Goal: Task Accomplishment & Management: Manage account settings

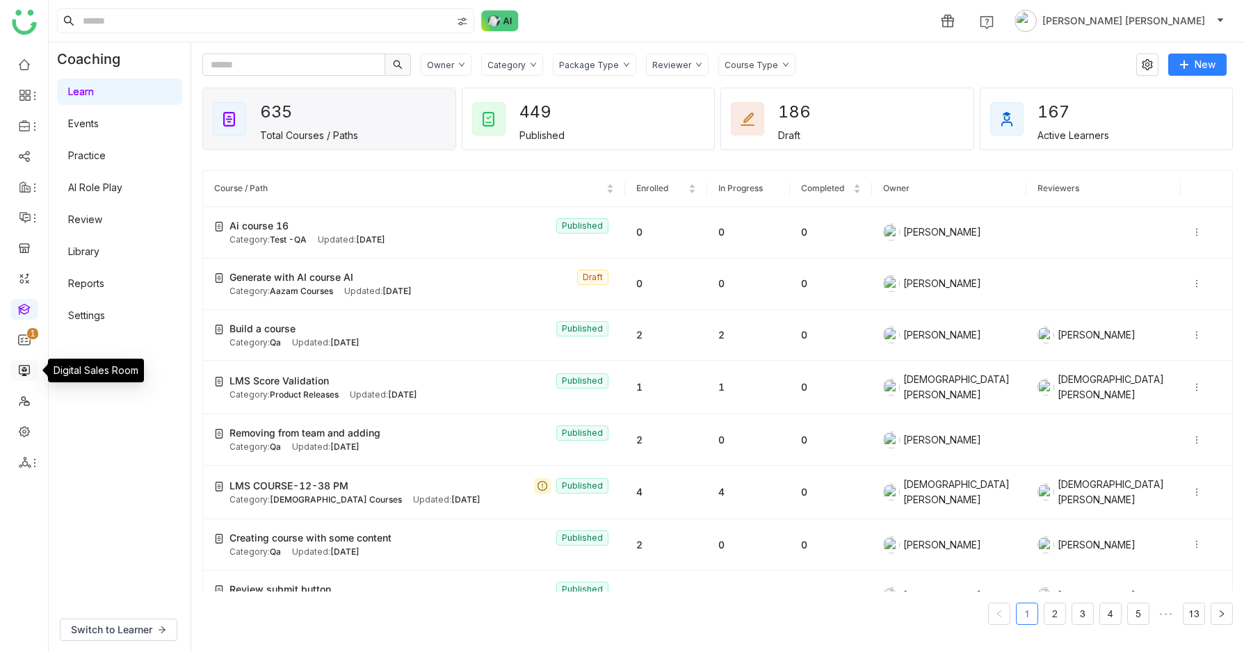
click at [19, 370] on link at bounding box center [24, 370] width 13 height 12
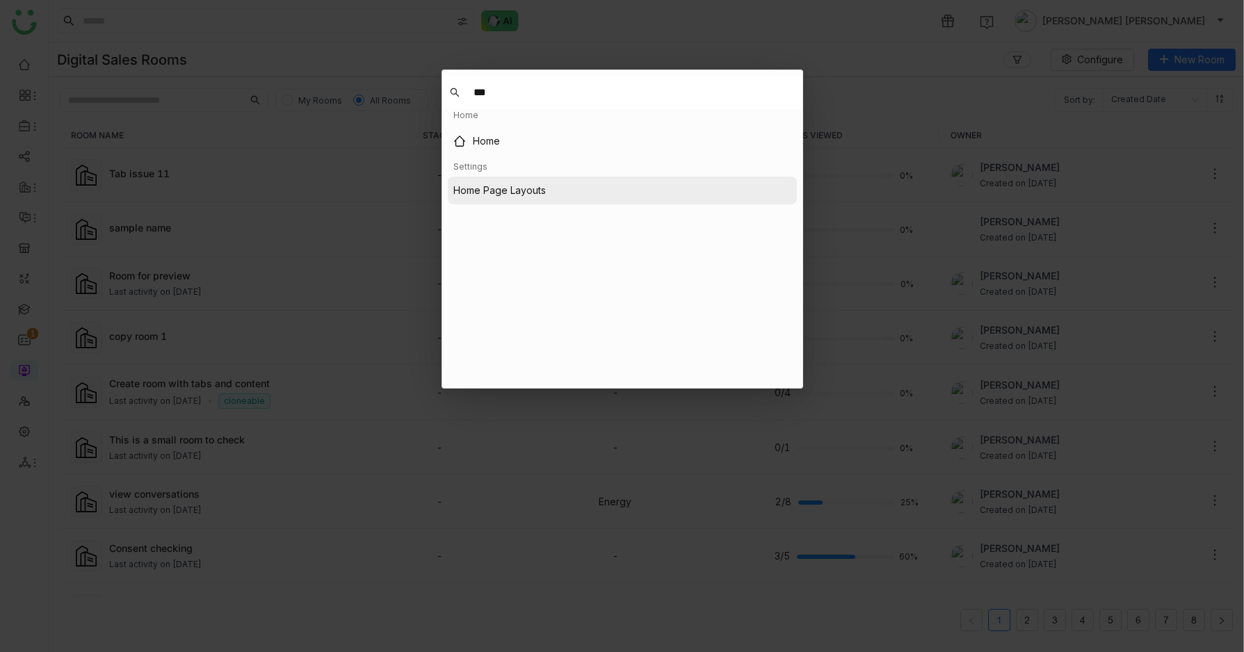
type input "***"
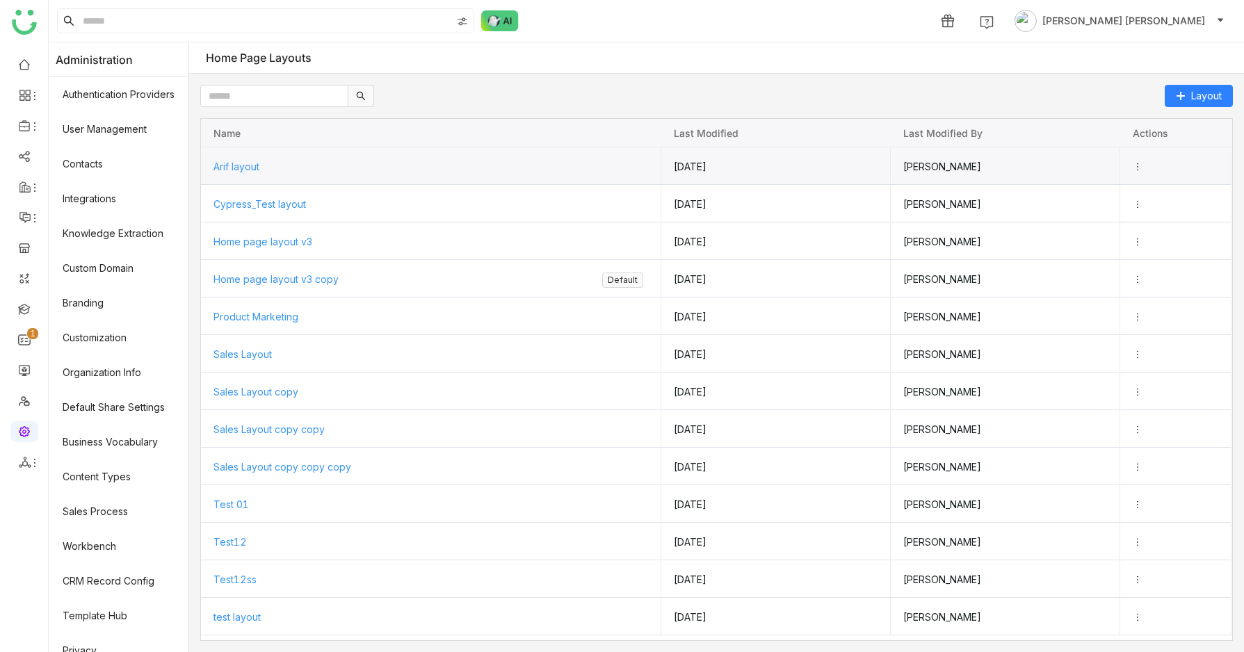
click at [248, 161] on span "Arif layout" at bounding box center [236, 167] width 46 height 12
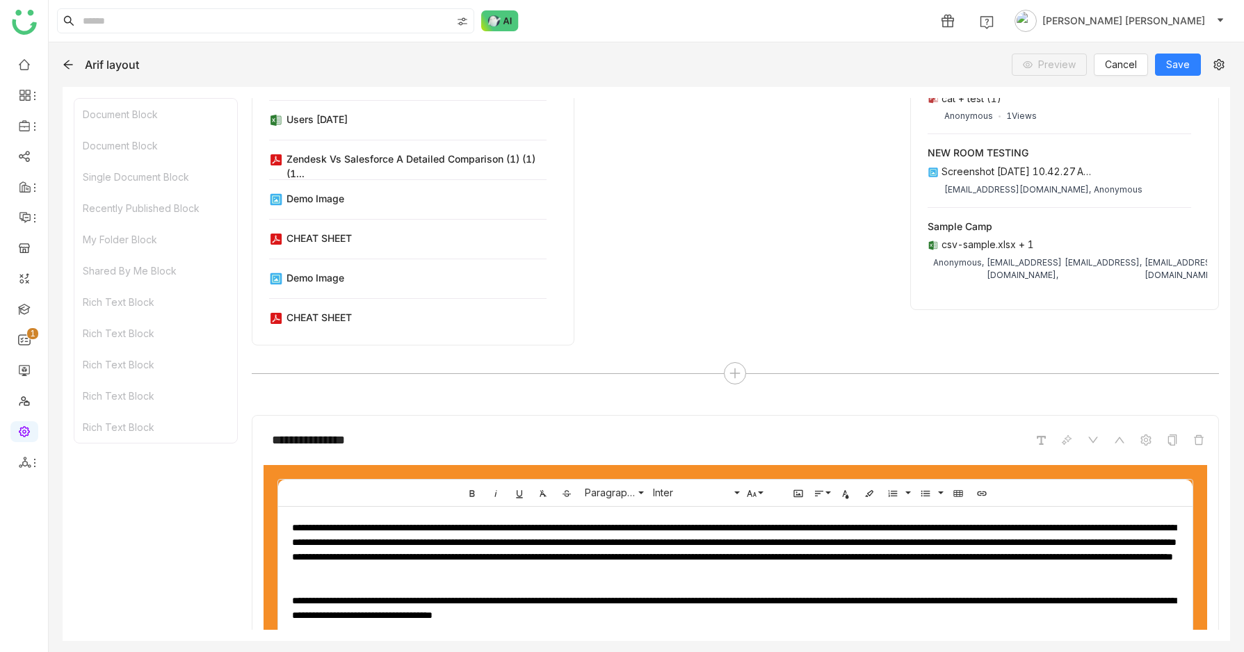
scroll to position [2314, 0]
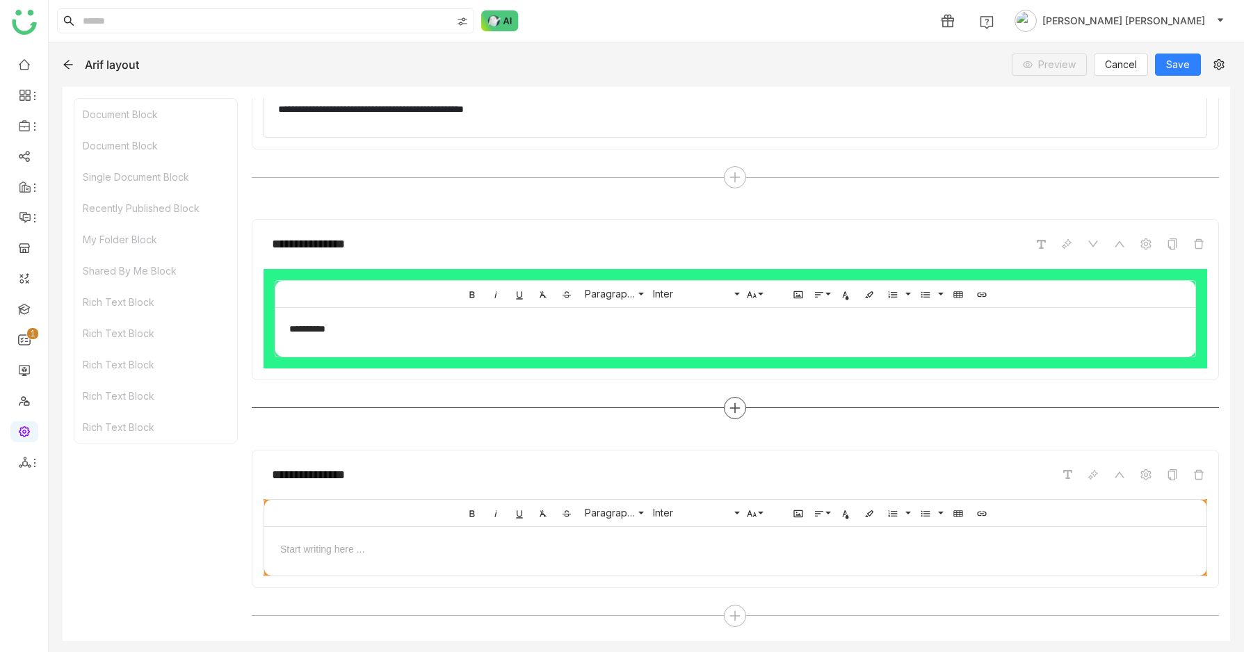
click at [734, 414] on div at bounding box center [735, 408] width 22 height 22
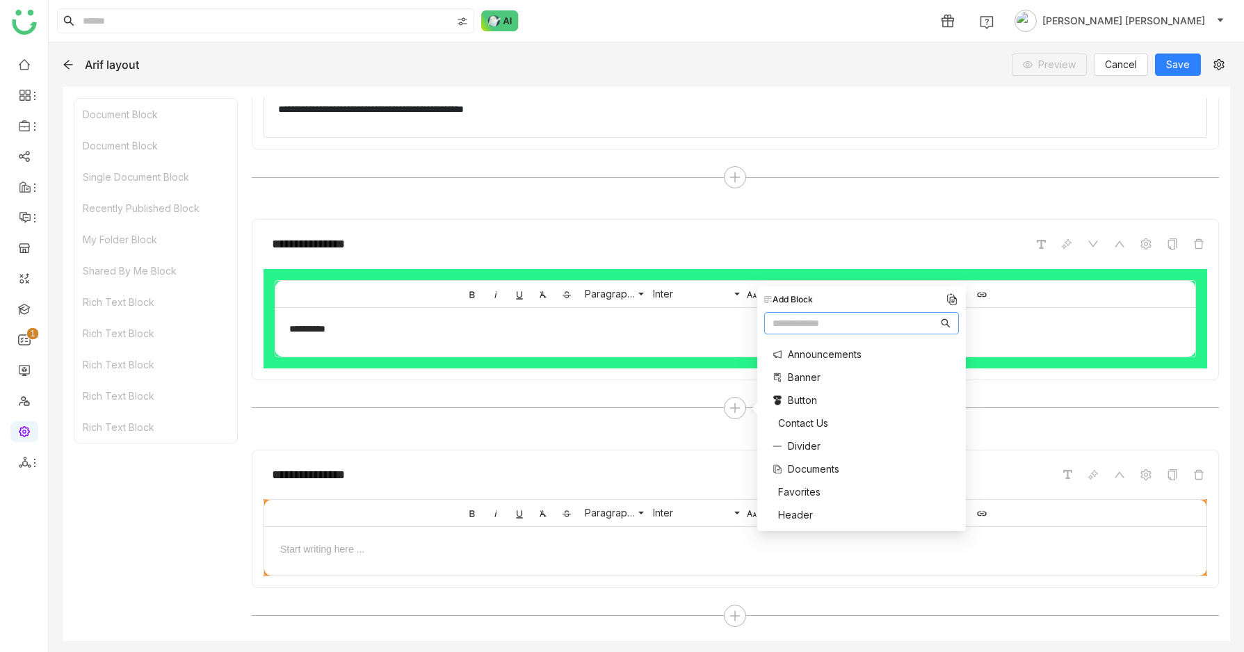
scroll to position [555, 0]
click at [807, 507] on span "Two Column" at bounding box center [816, 508] width 57 height 15
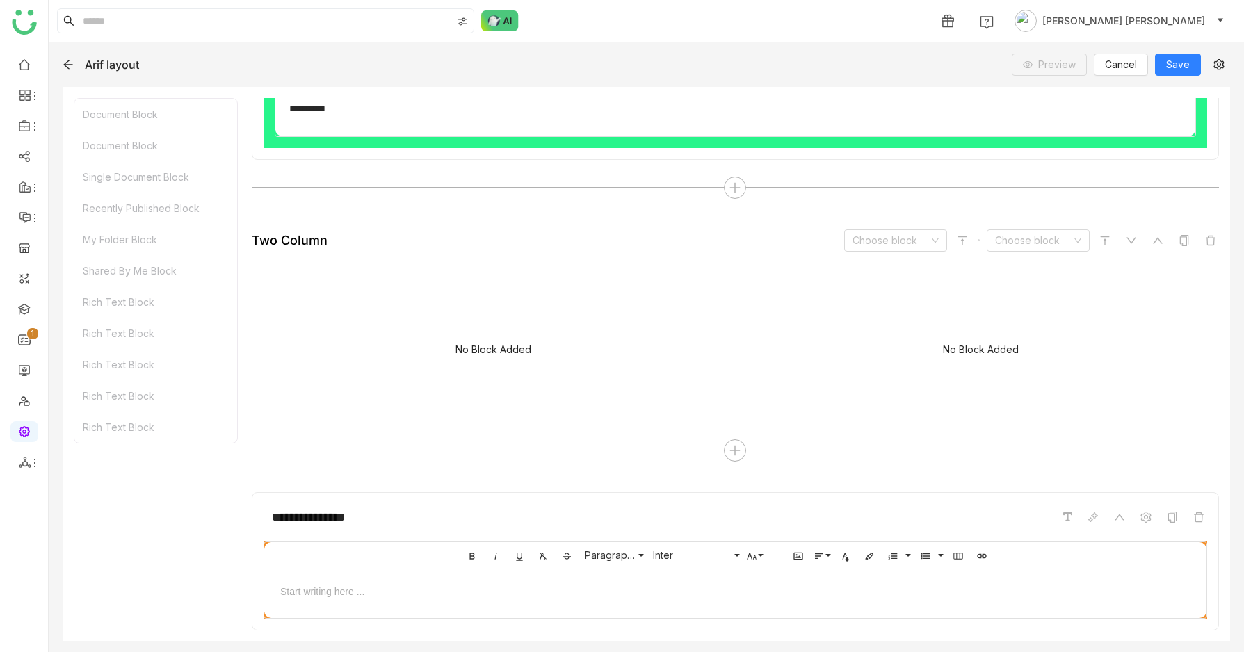
scroll to position [2577, 0]
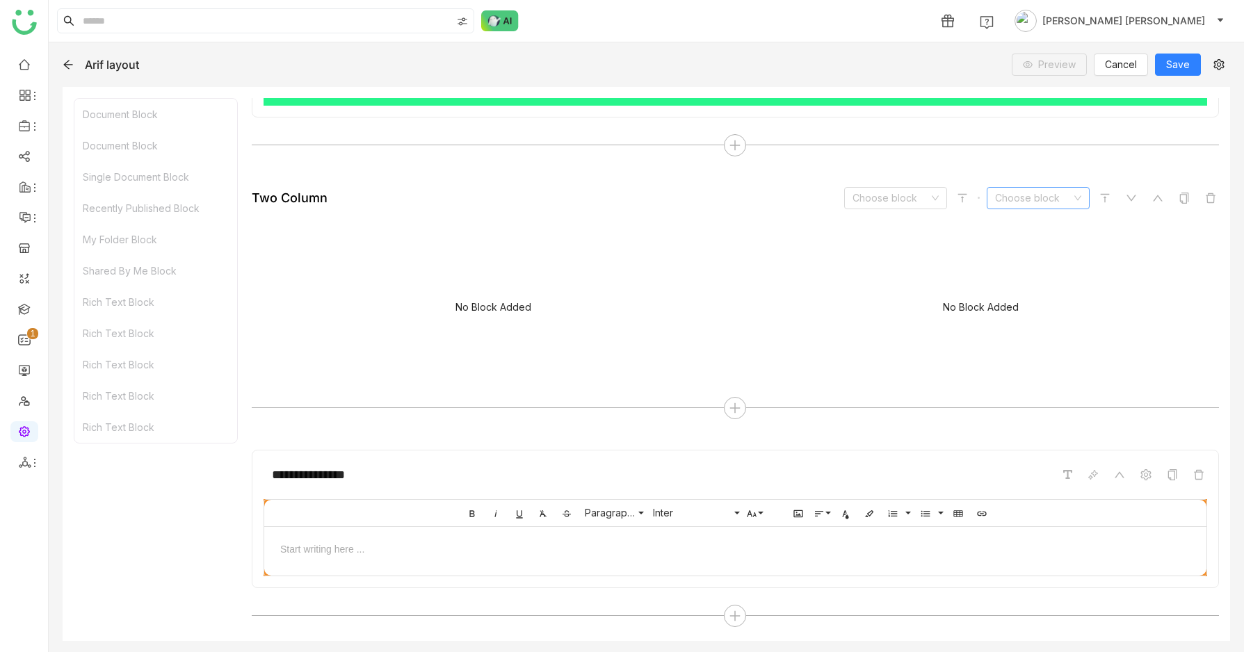
click at [1037, 203] on input at bounding box center [1033, 198] width 76 height 21
click at [1016, 305] on div "My Folder" at bounding box center [1038, 305] width 86 height 15
click at [902, 194] on input at bounding box center [890, 198] width 76 height 21
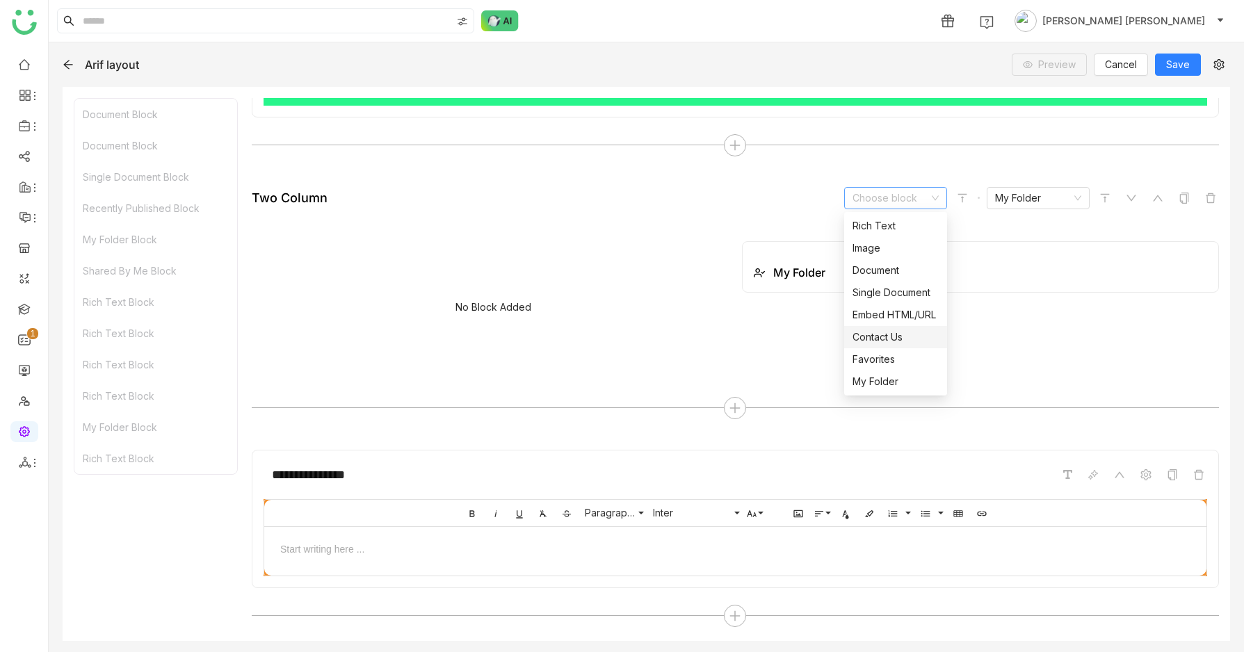
click at [888, 339] on div "Contact Us" at bounding box center [895, 337] width 86 height 15
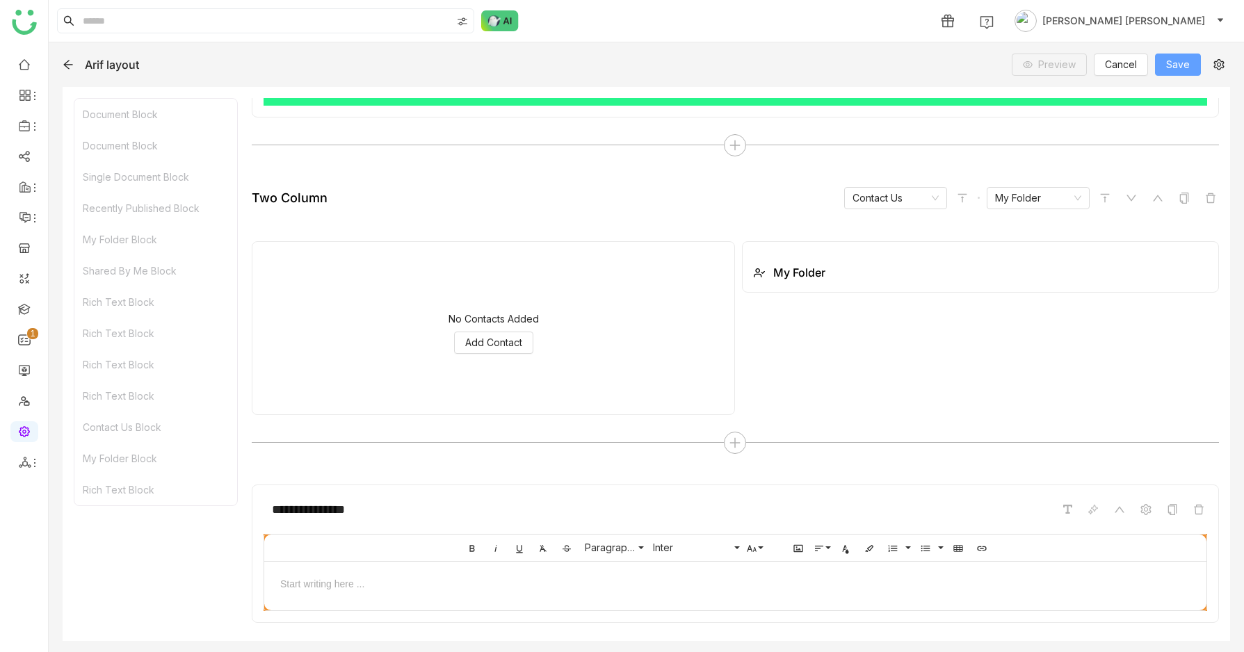
click at [1168, 70] on span "Save" at bounding box center [1178, 64] width 24 height 15
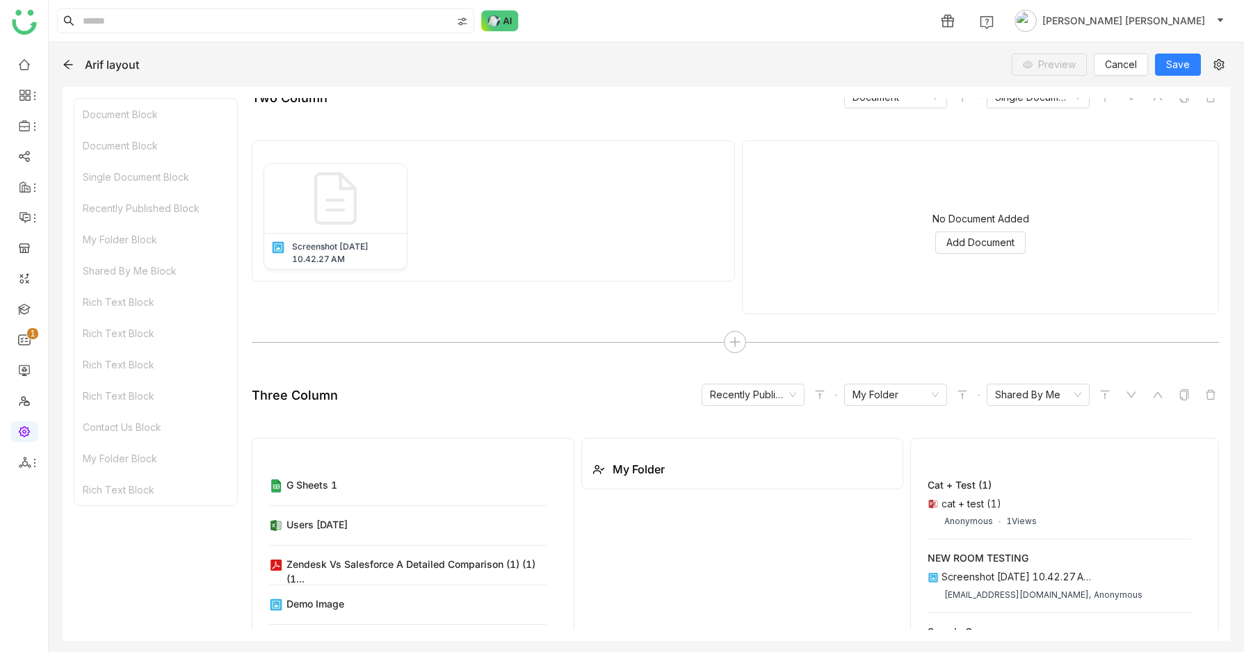
scroll to position [0, 0]
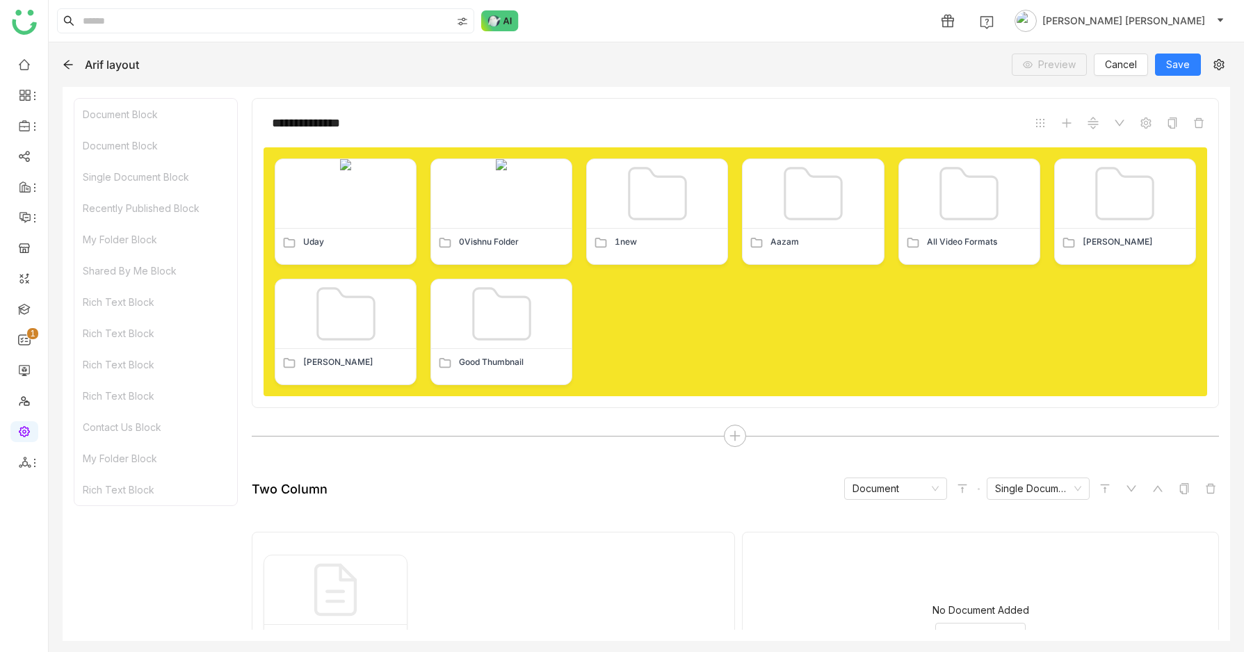
click at [133, 236] on div "My Folder Block" at bounding box center [155, 239] width 163 height 31
click at [170, 199] on div "Recently Published Block" at bounding box center [155, 208] width 163 height 31
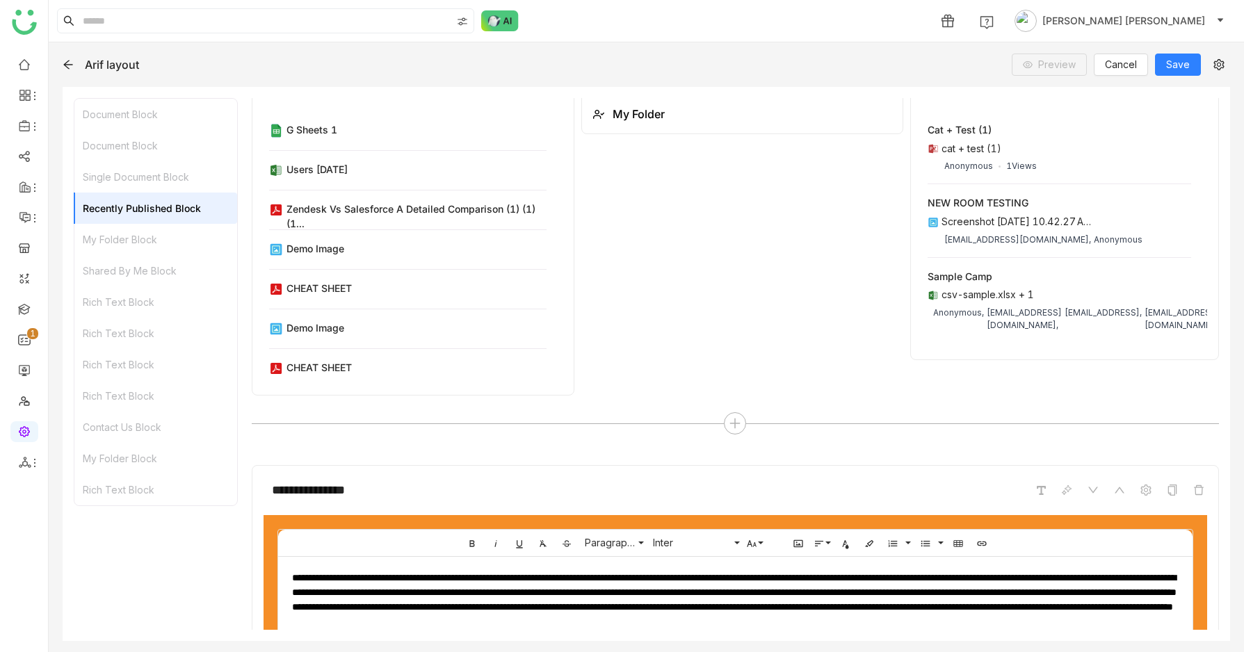
scroll to position [754, 0]
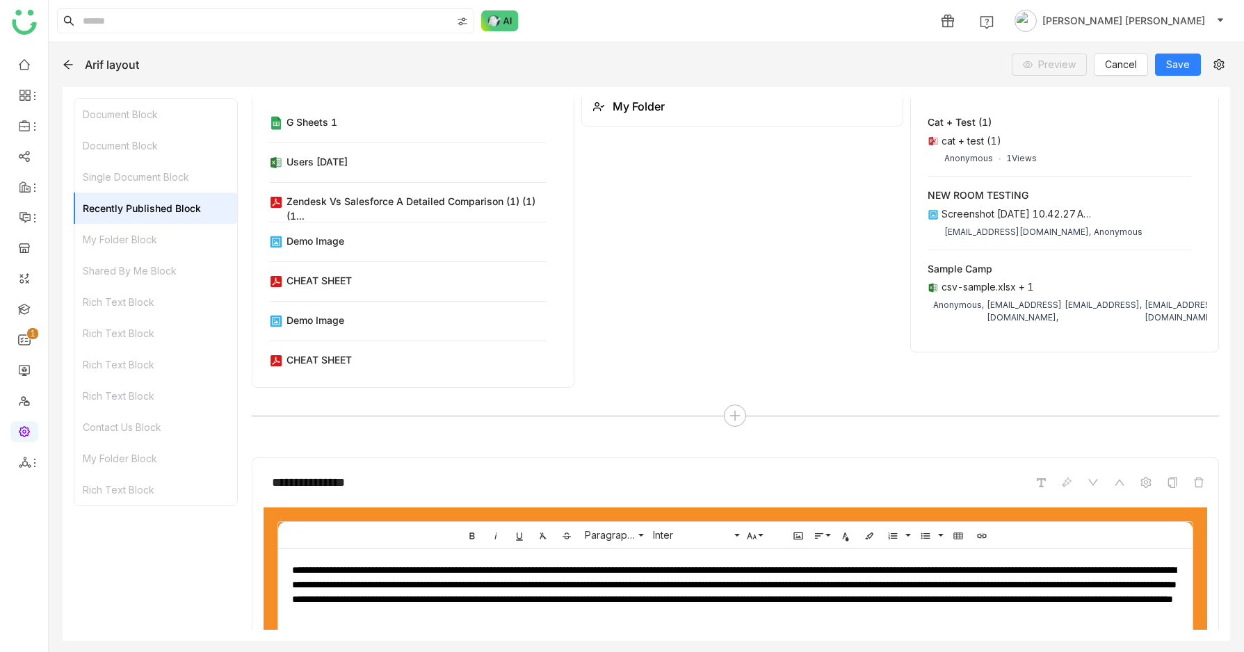
click at [155, 273] on div "Shared By Me Block" at bounding box center [155, 270] width 163 height 31
click at [153, 275] on div "Shared By Me Block" at bounding box center [155, 270] width 163 height 31
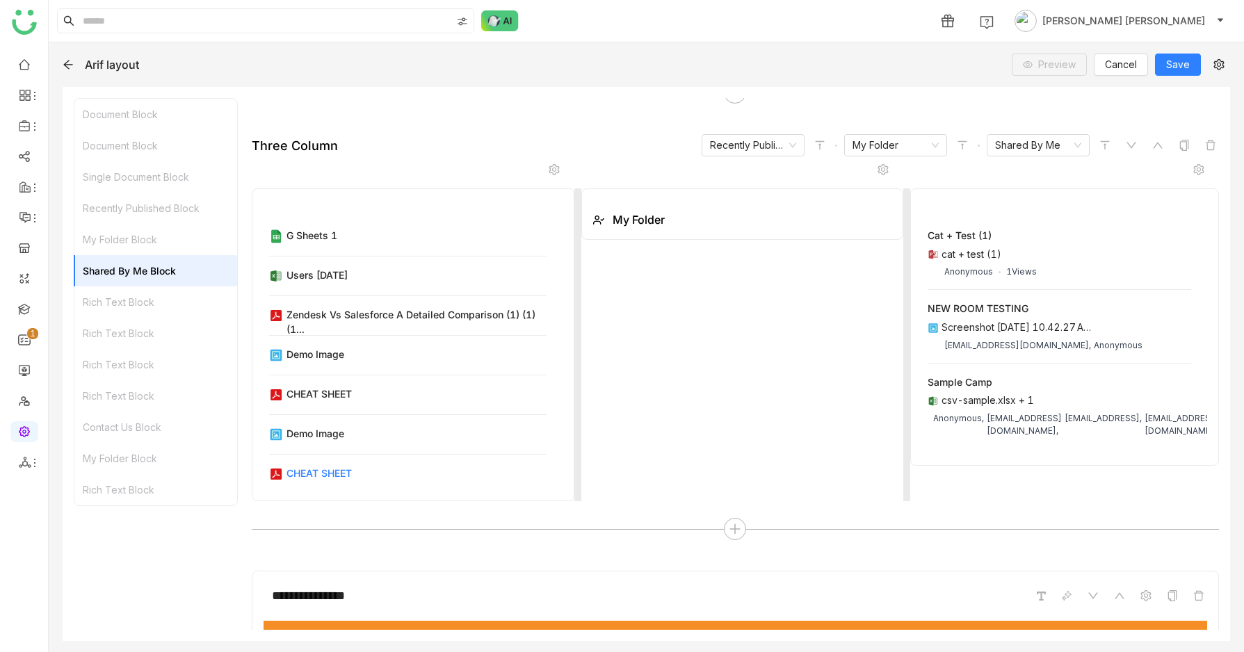
scroll to position [637, 0]
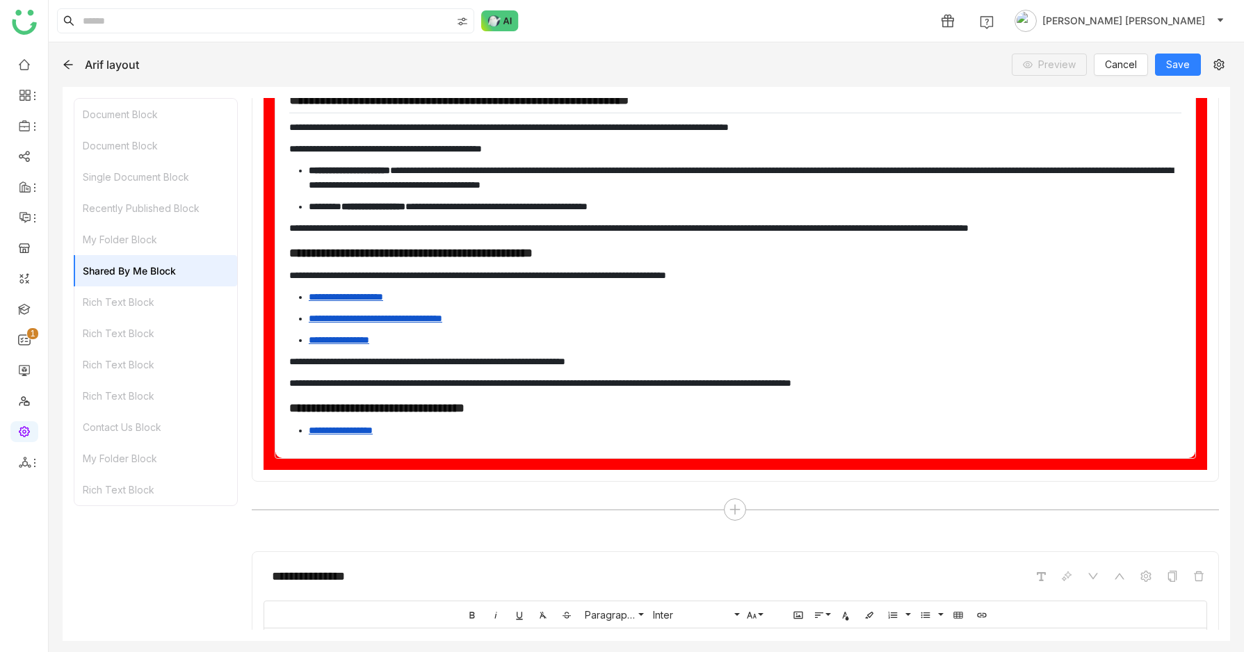
click at [163, 268] on div "Shared By Me Block" at bounding box center [155, 270] width 163 height 31
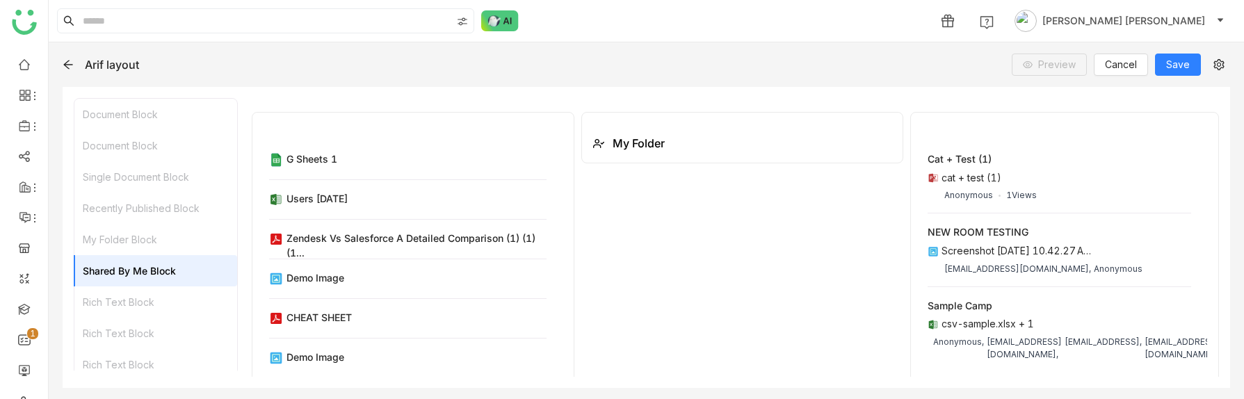
scroll to position [555, 0]
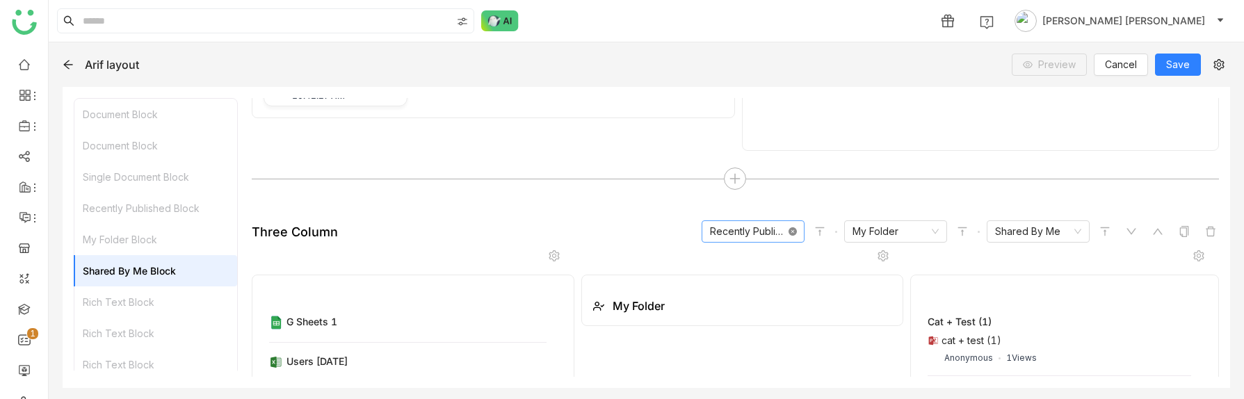
click at [791, 234] on icon at bounding box center [792, 231] width 8 height 8
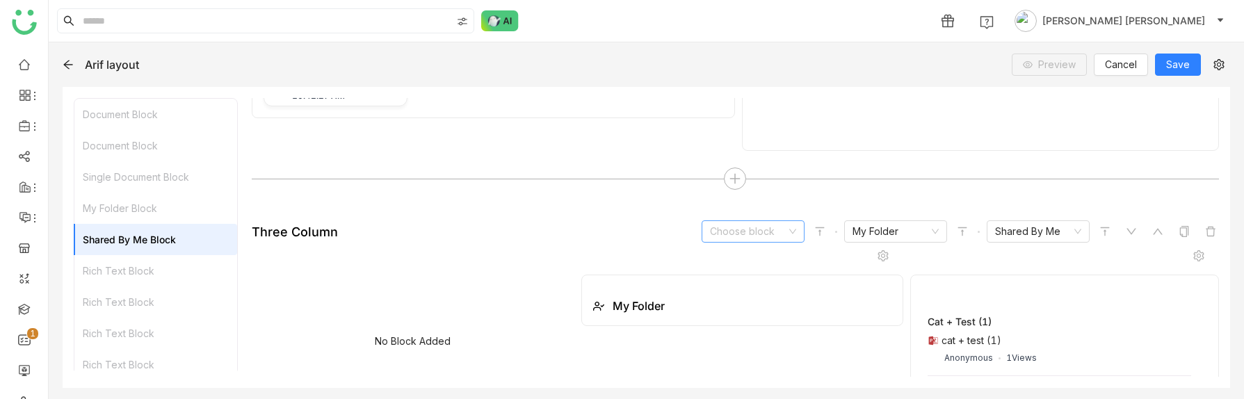
click at [784, 236] on input at bounding box center [748, 231] width 76 height 21
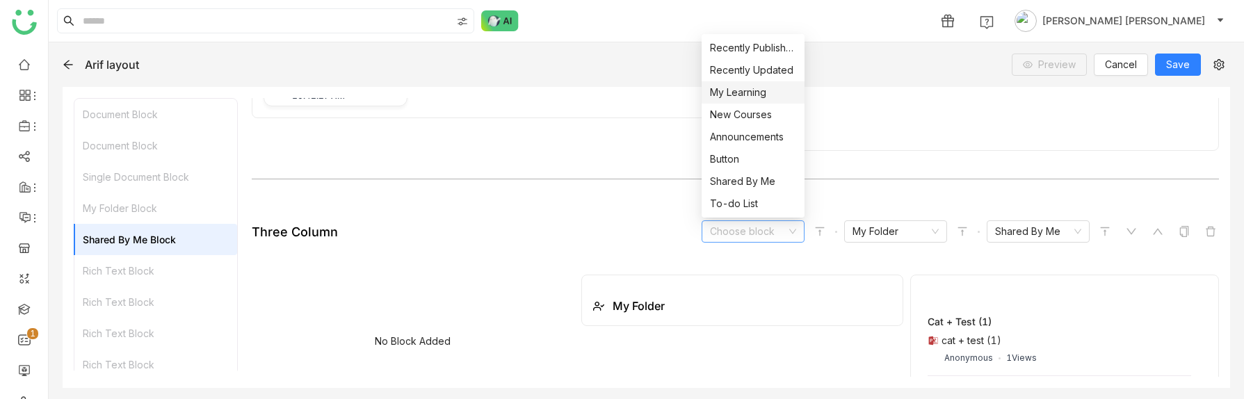
click at [757, 91] on div "My Learning" at bounding box center [753, 92] width 86 height 15
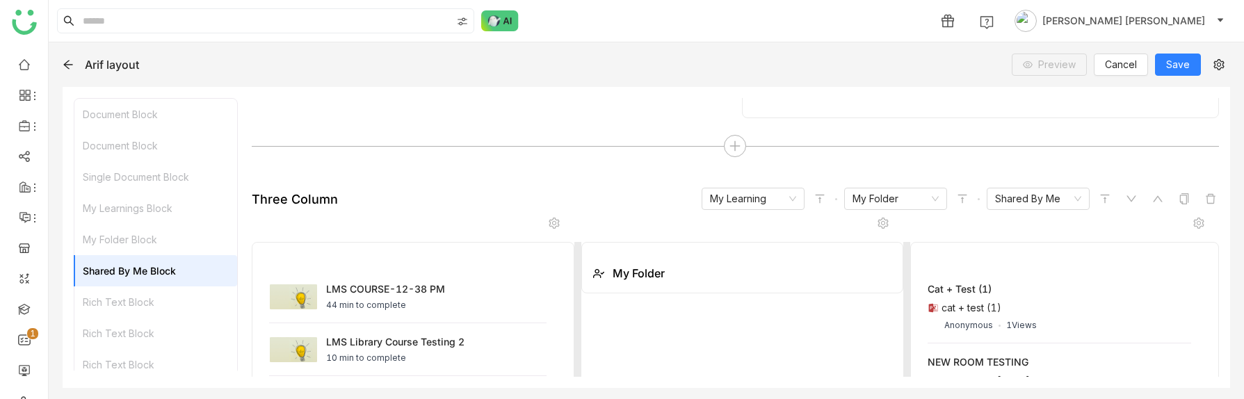
scroll to position [590, 0]
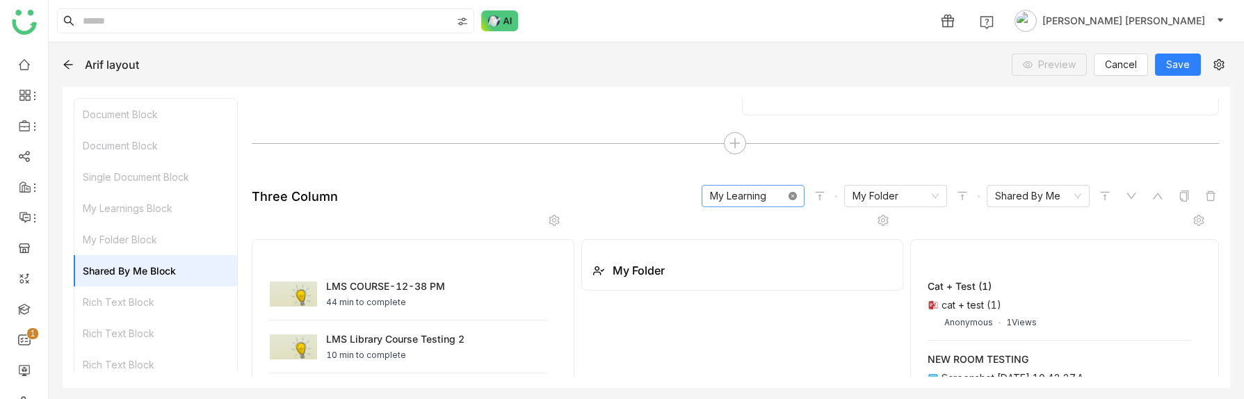
click at [791, 192] on icon at bounding box center [792, 196] width 8 height 8
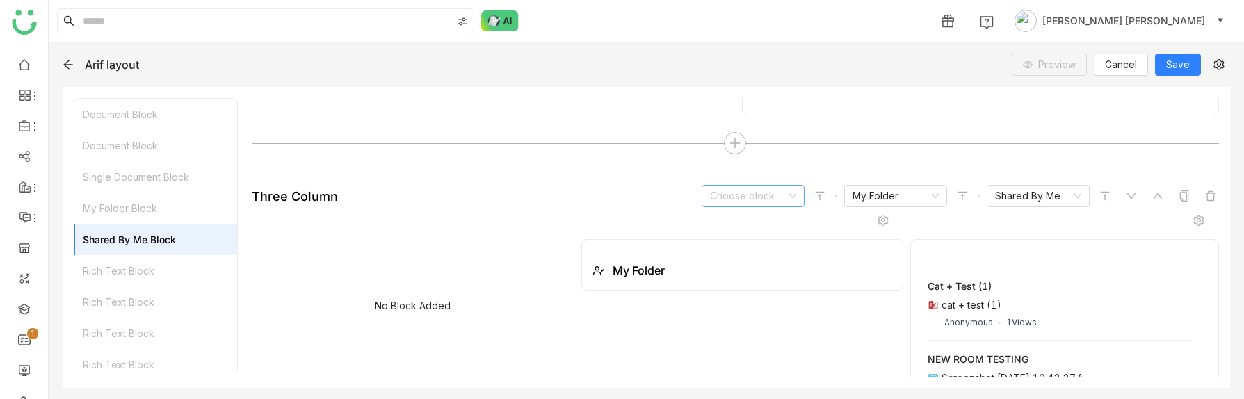
click at [739, 197] on input at bounding box center [748, 196] width 76 height 21
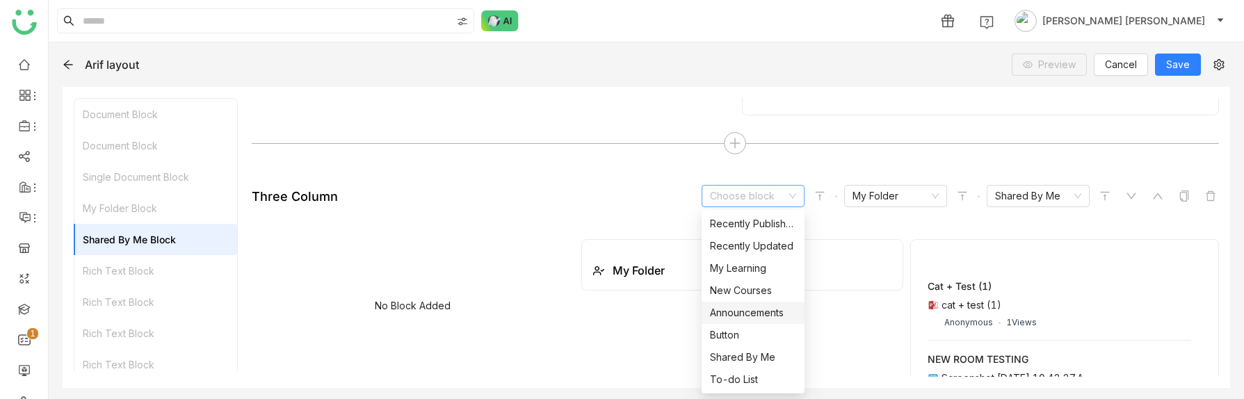
click at [739, 311] on div "Announcements" at bounding box center [753, 312] width 86 height 15
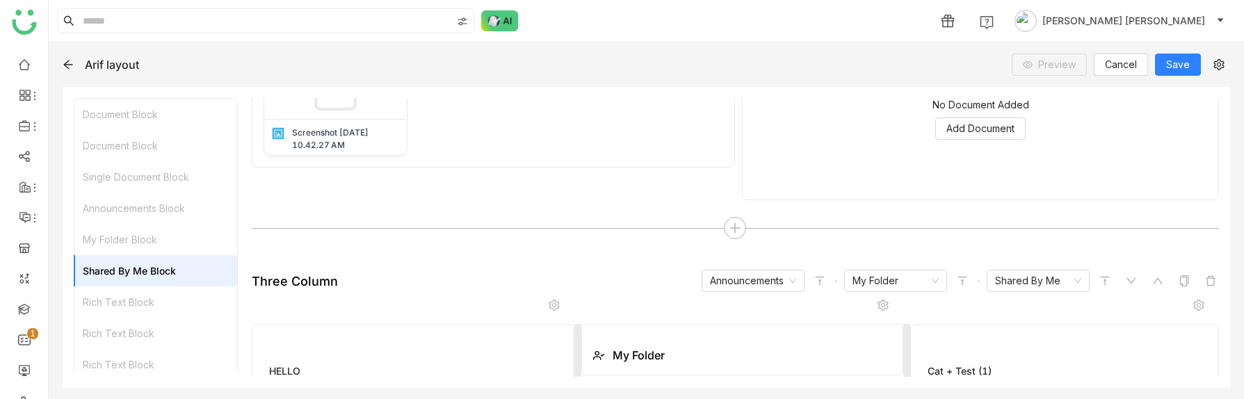
scroll to position [507, 0]
click at [735, 228] on icon at bounding box center [735, 227] width 1 height 10
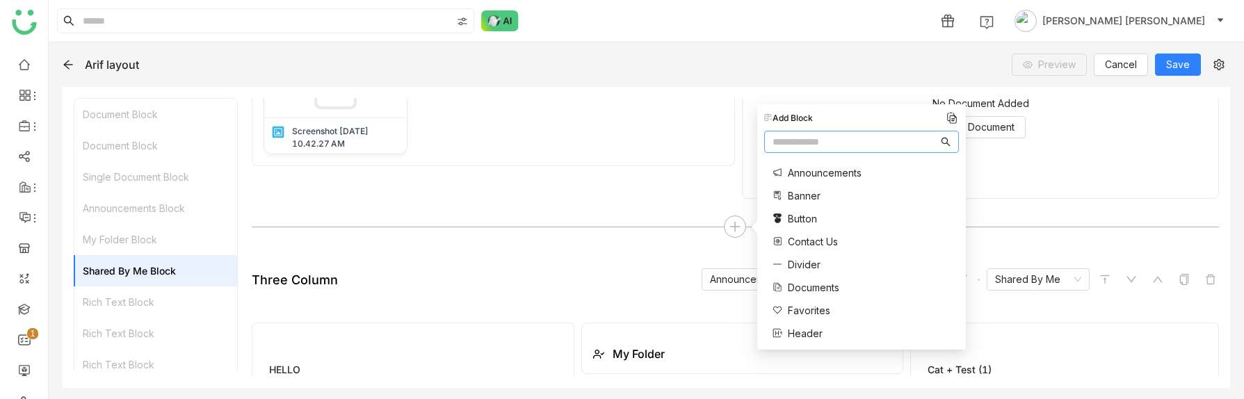
click at [804, 170] on span "Announcements" at bounding box center [825, 172] width 74 height 15
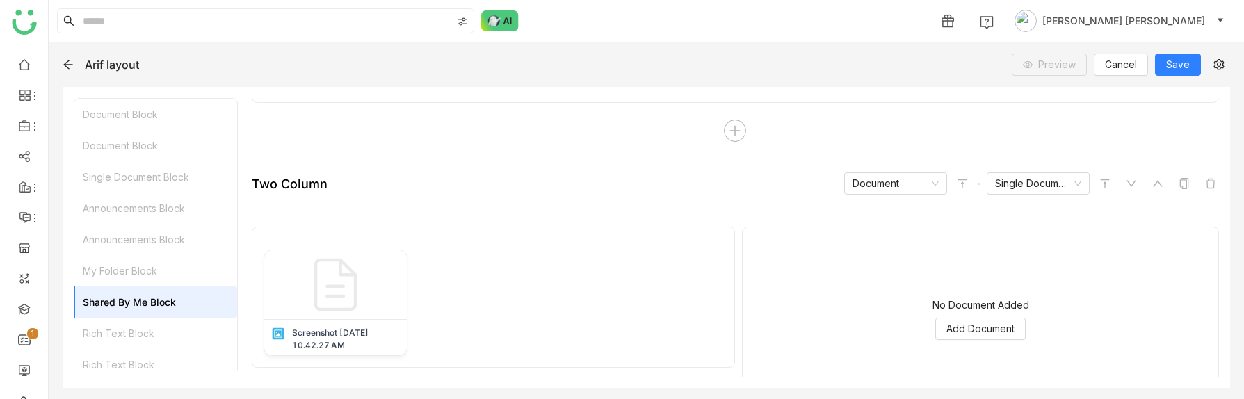
scroll to position [168, 0]
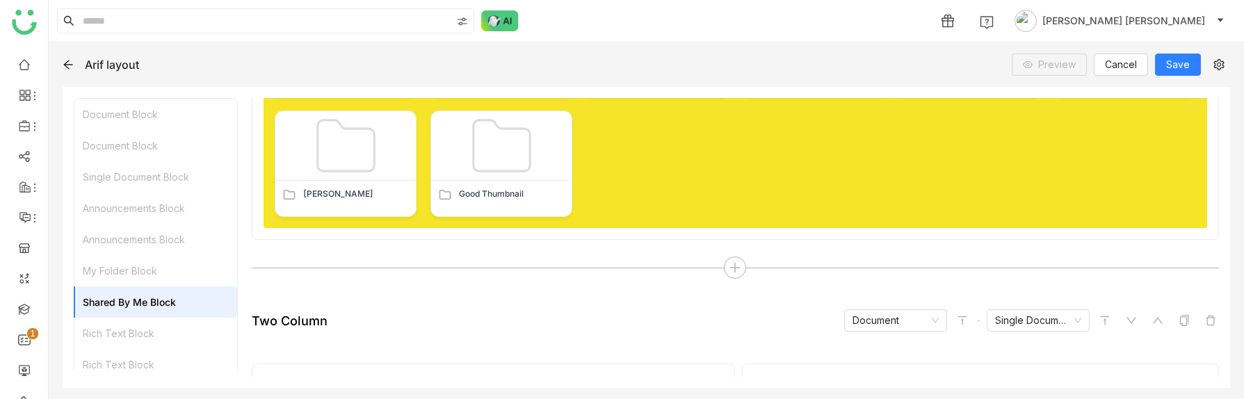
click at [66, 67] on icon at bounding box center [68, 64] width 11 height 11
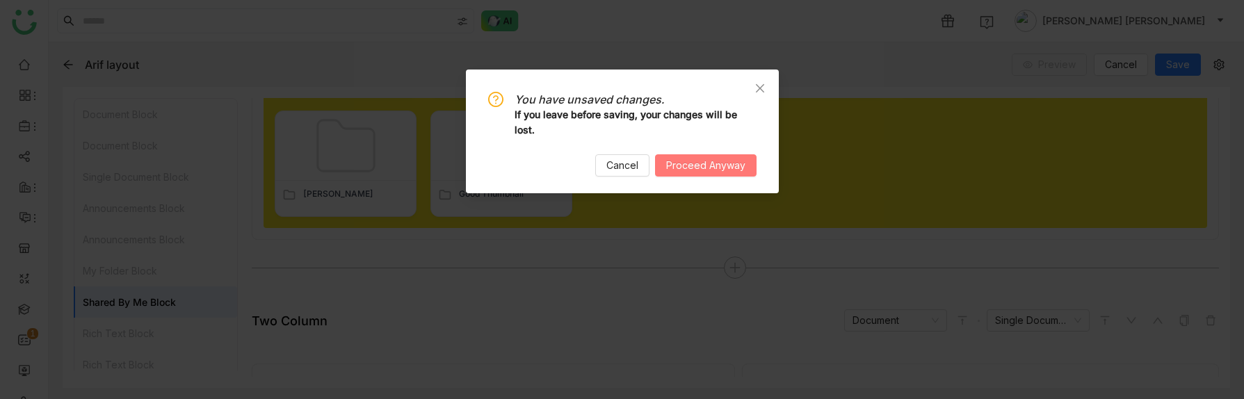
click at [710, 159] on span "Proceed Anyway" at bounding box center [705, 165] width 79 height 15
